Goal: Task Accomplishment & Management: Complete application form

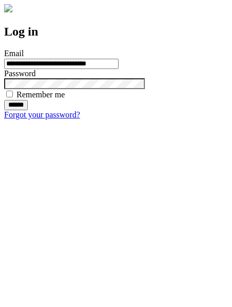
type input "**********"
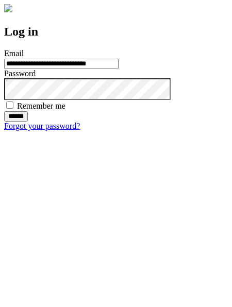
click at [28, 122] on input "******" at bounding box center [16, 116] width 24 height 10
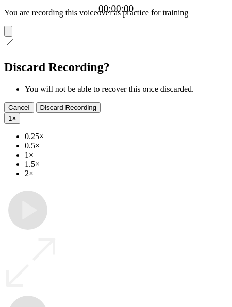
type input "**********"
